Goal: Transaction & Acquisition: Book appointment/travel/reservation

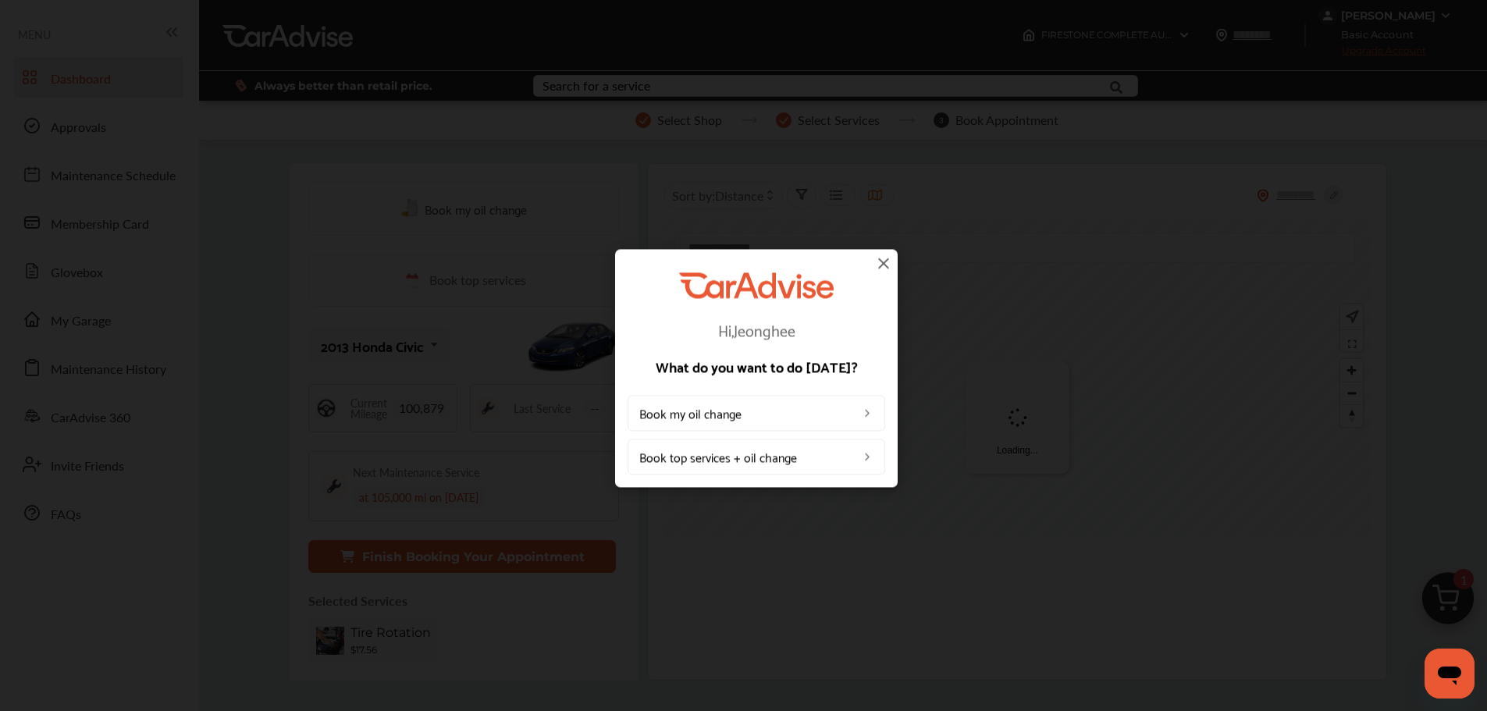
click at [891, 257] on img at bounding box center [883, 263] width 19 height 19
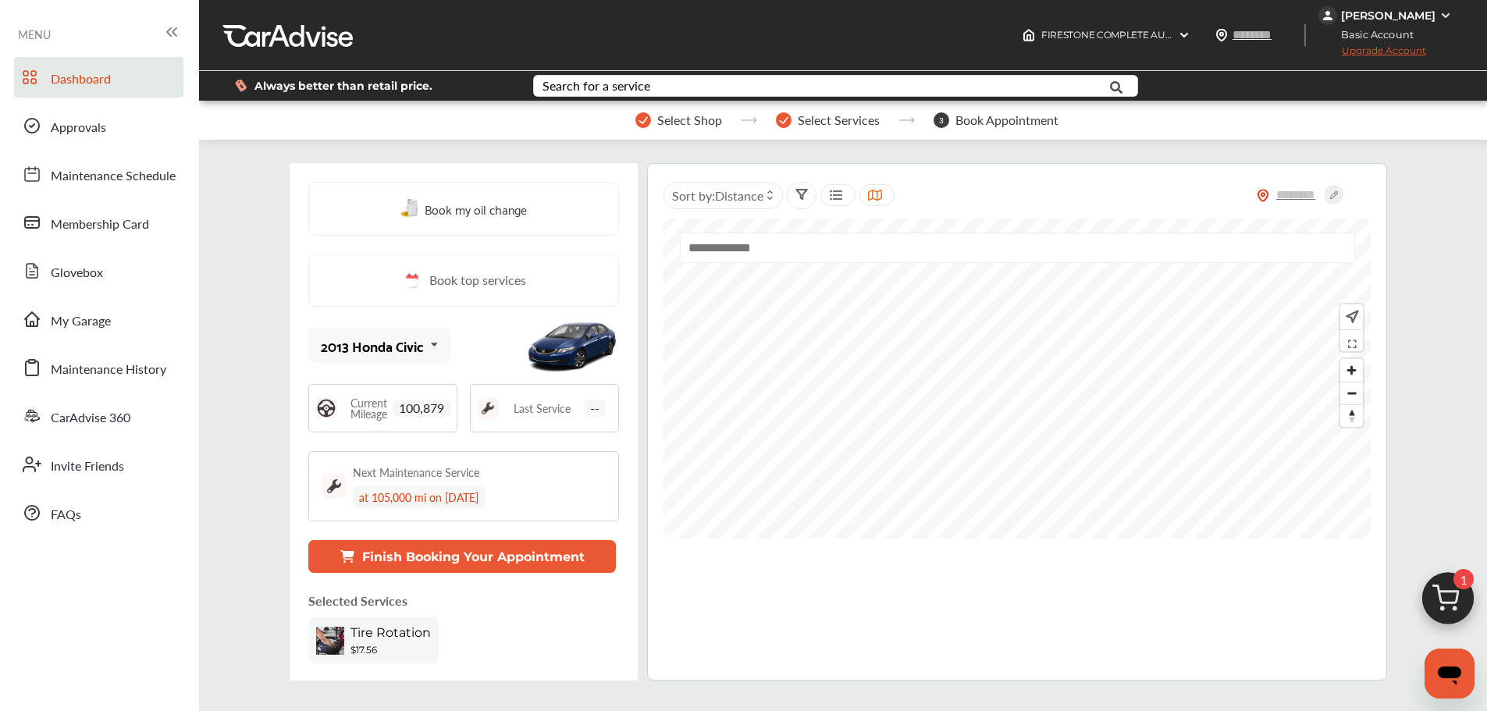
click at [1449, 605] on img at bounding box center [1447, 602] width 75 height 75
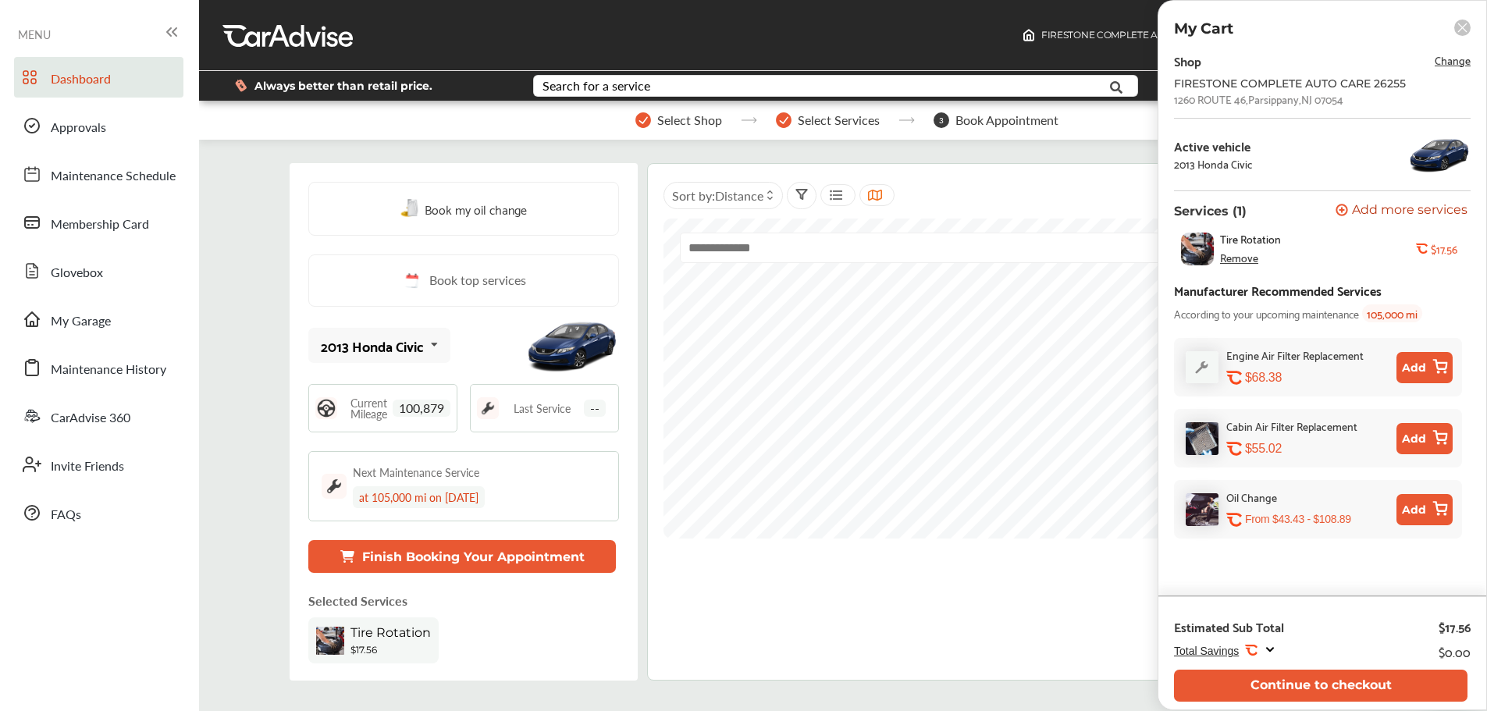
click at [1328, 685] on button "Continue to checkout" at bounding box center [1320, 686] width 293 height 32
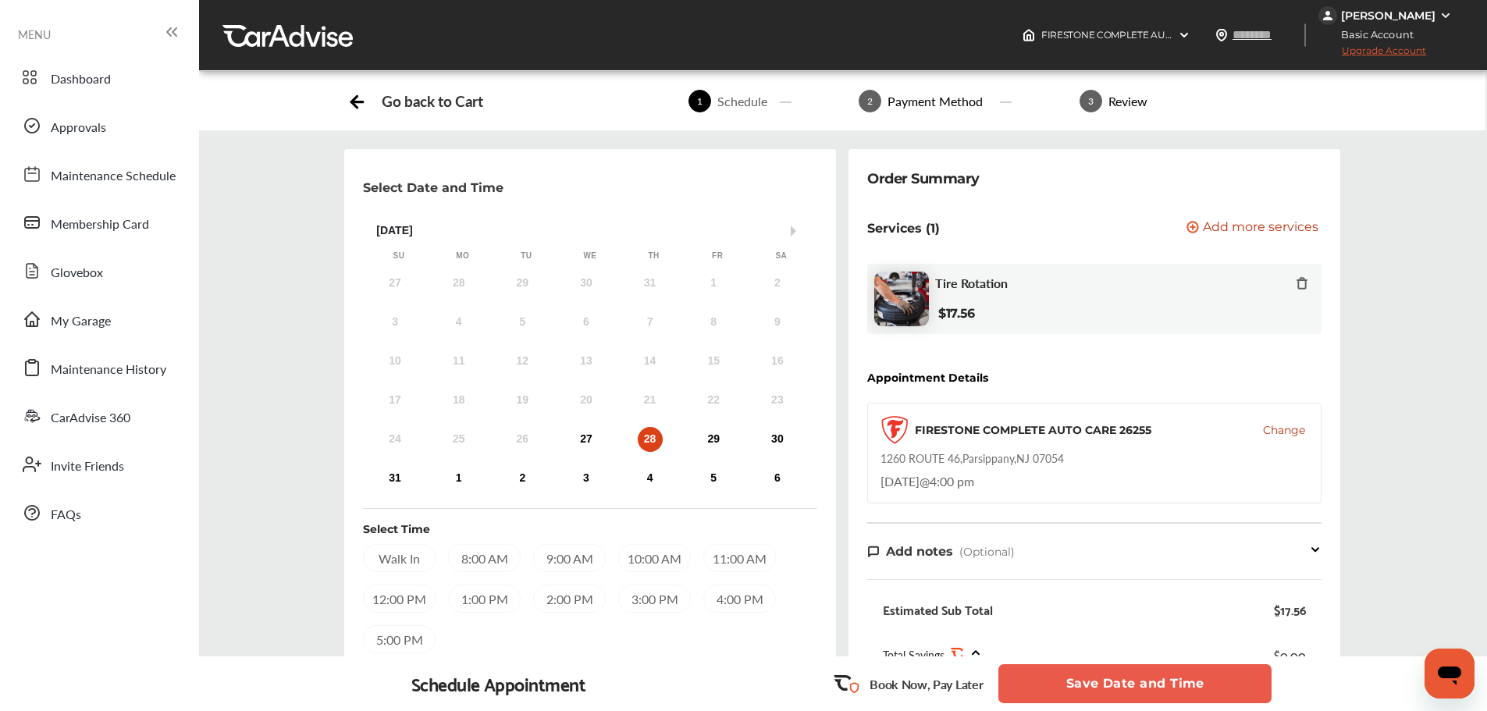
click at [729, 597] on div "4:00 PM" at bounding box center [739, 599] width 73 height 28
click at [1116, 694] on button "Save Date and Time" at bounding box center [1134, 683] width 273 height 39
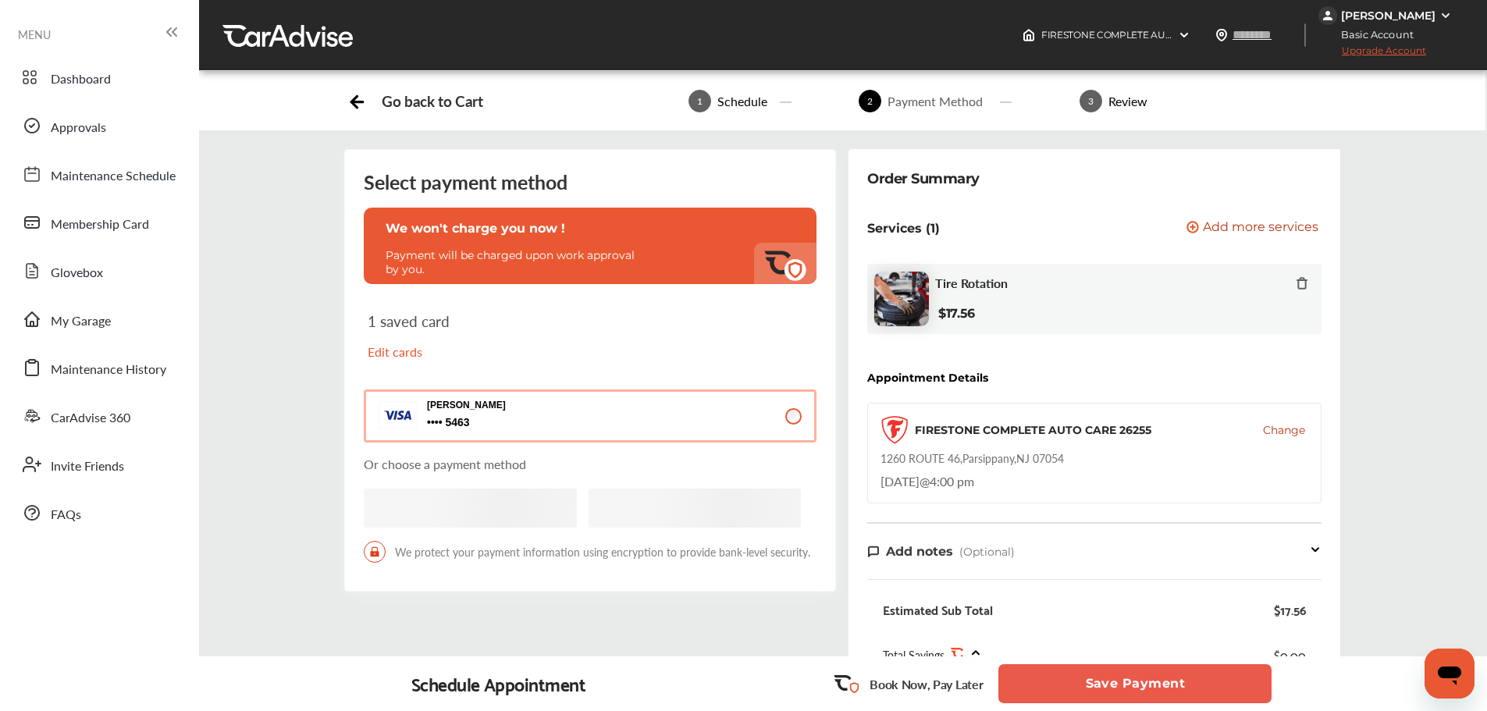
drag, startPoint x: 1182, startPoint y: 678, endPoint x: 1179, endPoint y: 688, distance: 11.2
click at [1179, 688] on button "Save Payment" at bounding box center [1134, 683] width 273 height 39
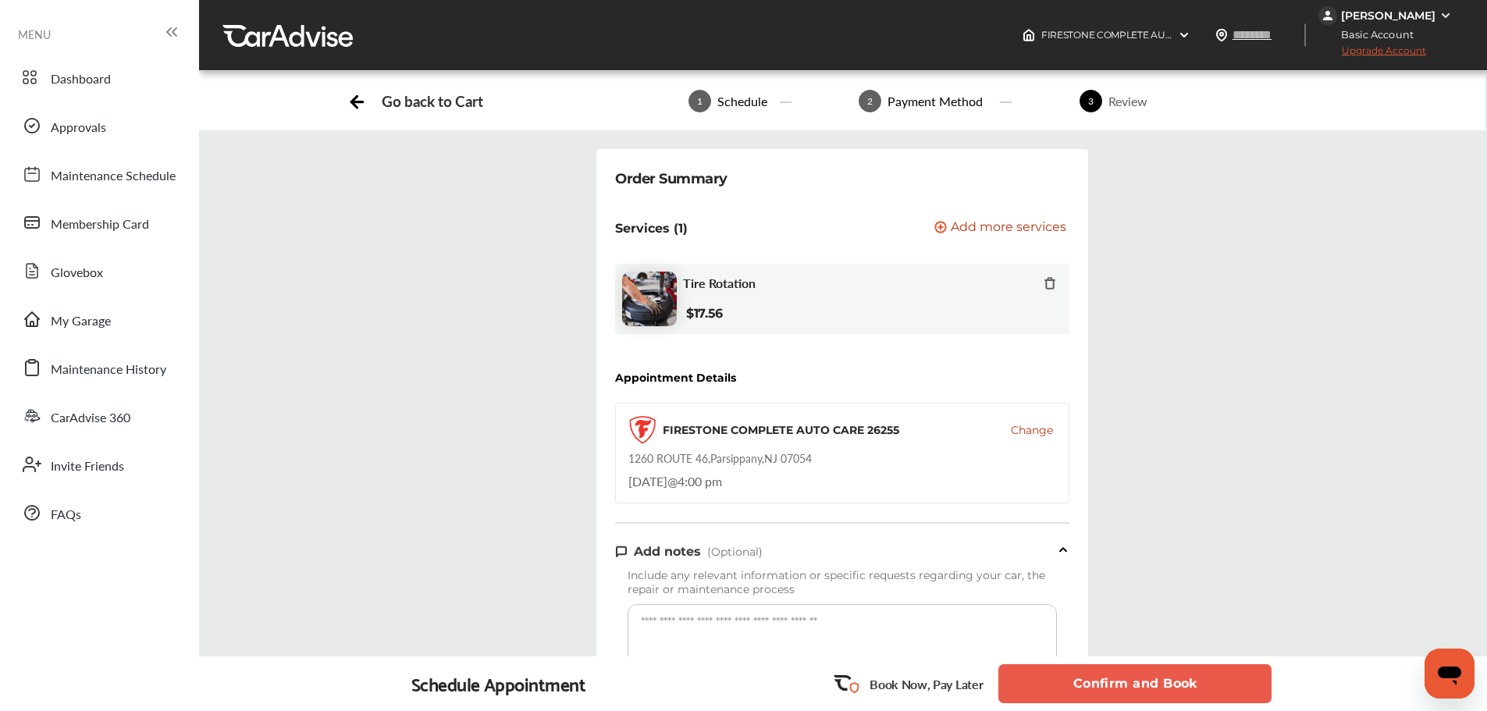
click at [1186, 688] on button "Confirm and Book" at bounding box center [1134, 683] width 273 height 39
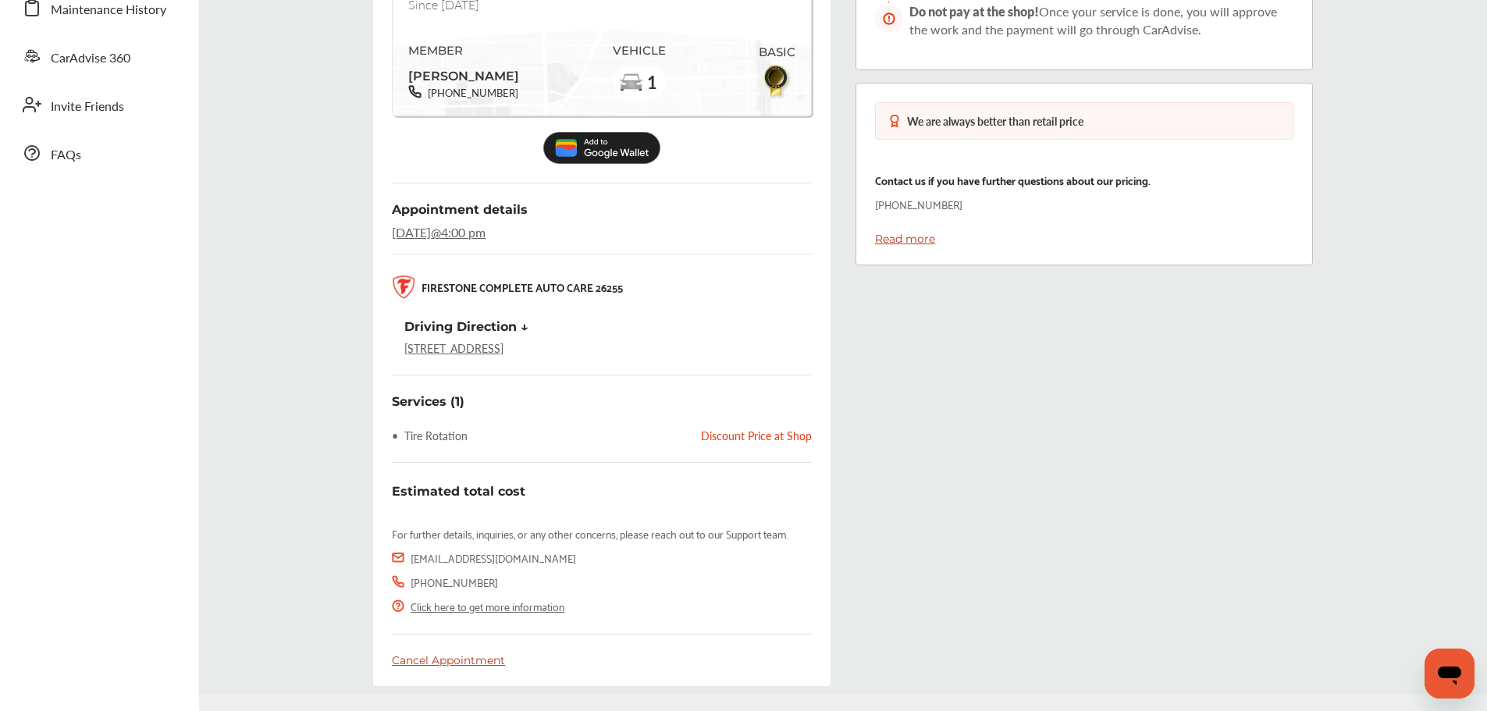
scroll to position [400, 0]
